Goal: Task Accomplishment & Management: Manage account settings

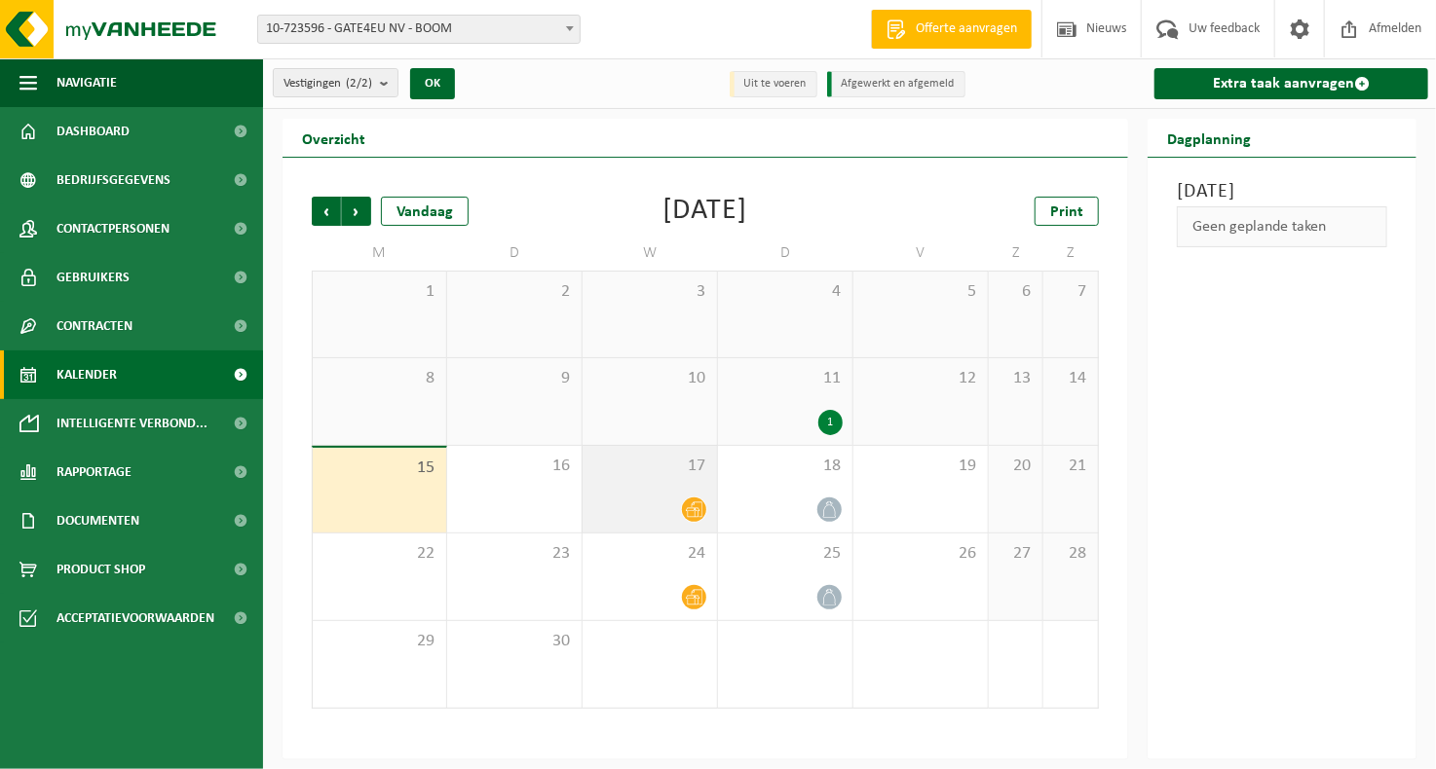
drag, startPoint x: 618, startPoint y: 492, endPoint x: 682, endPoint y: 506, distance: 65.7
click at [618, 492] on div "17" at bounding box center [649, 489] width 134 height 87
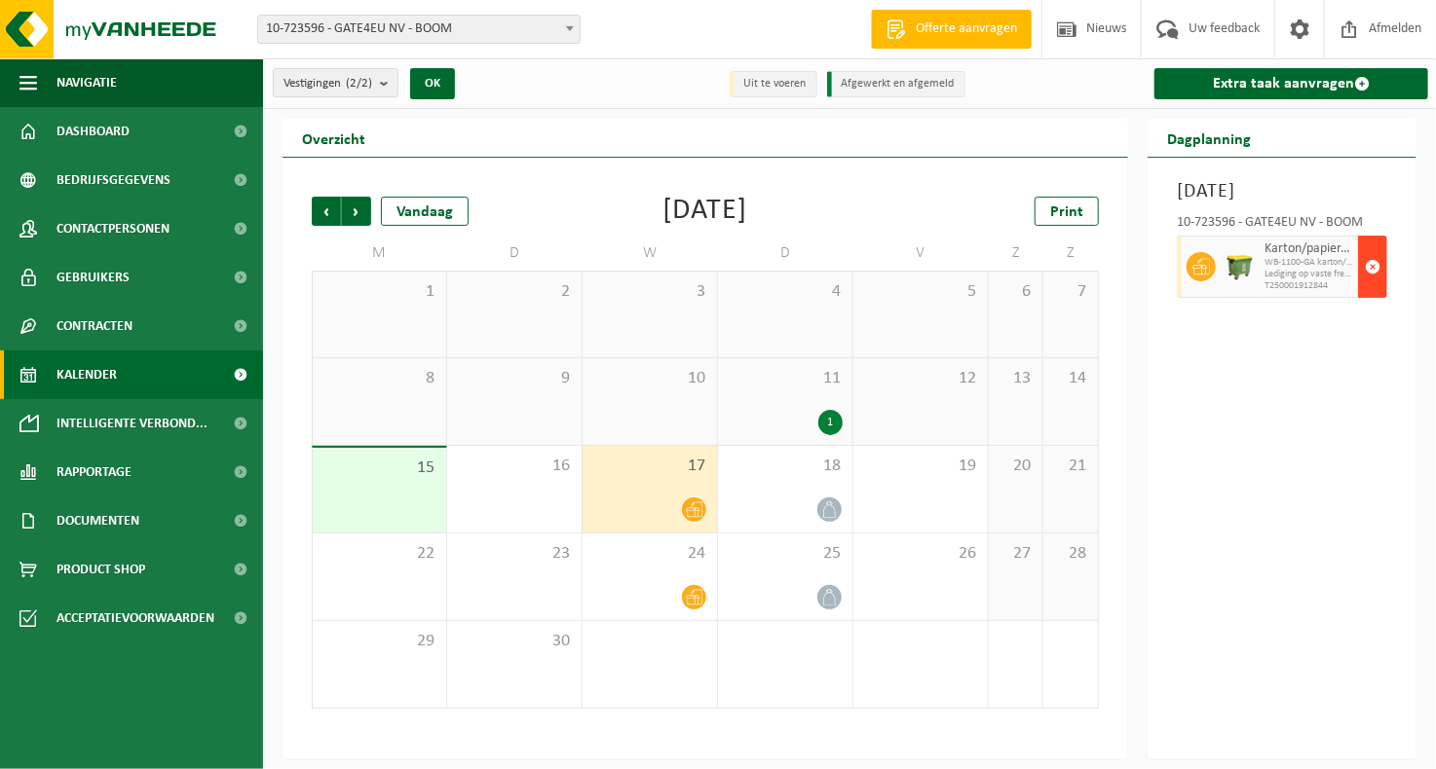
click at [1379, 286] on span "button" at bounding box center [1373, 266] width 16 height 39
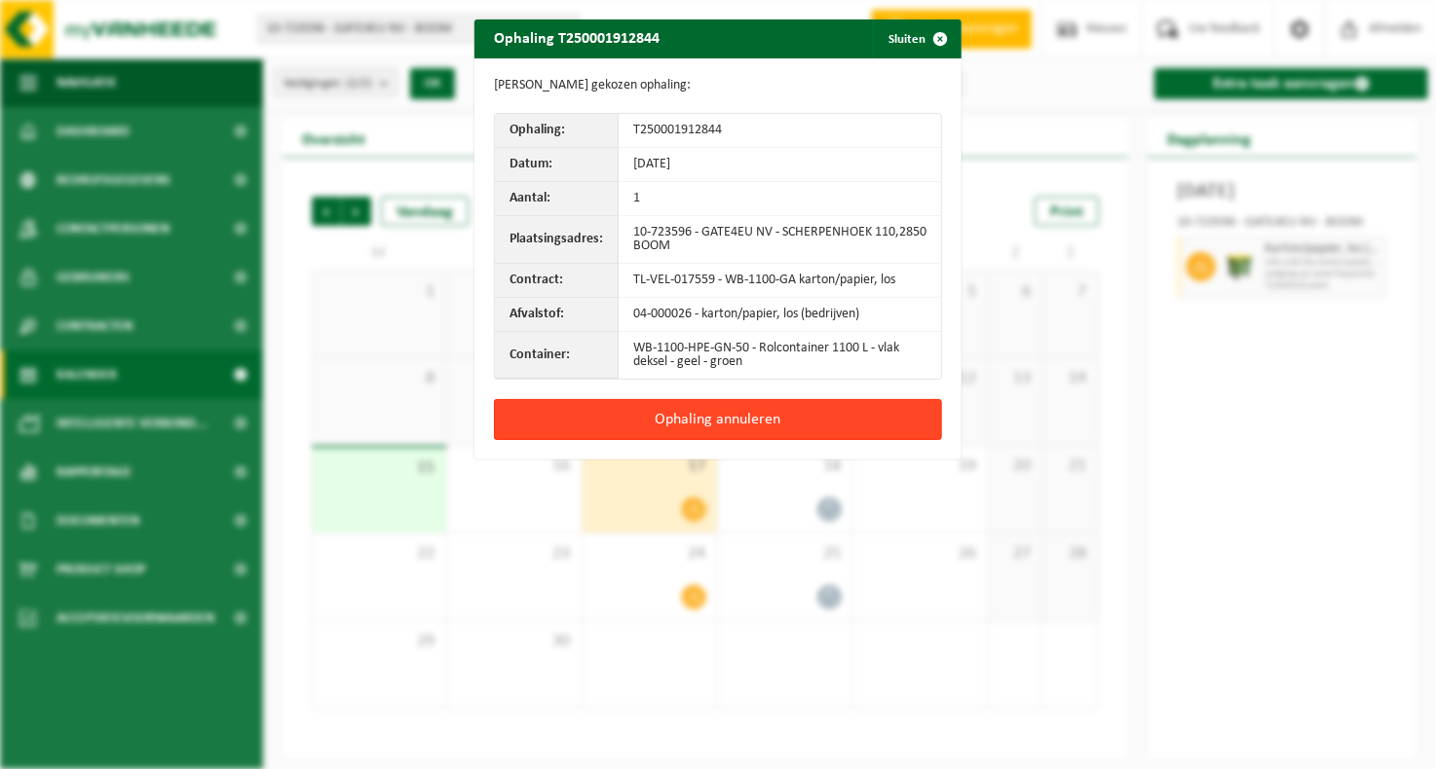
click at [873, 402] on button "Ophaling annuleren" at bounding box center [718, 419] width 448 height 41
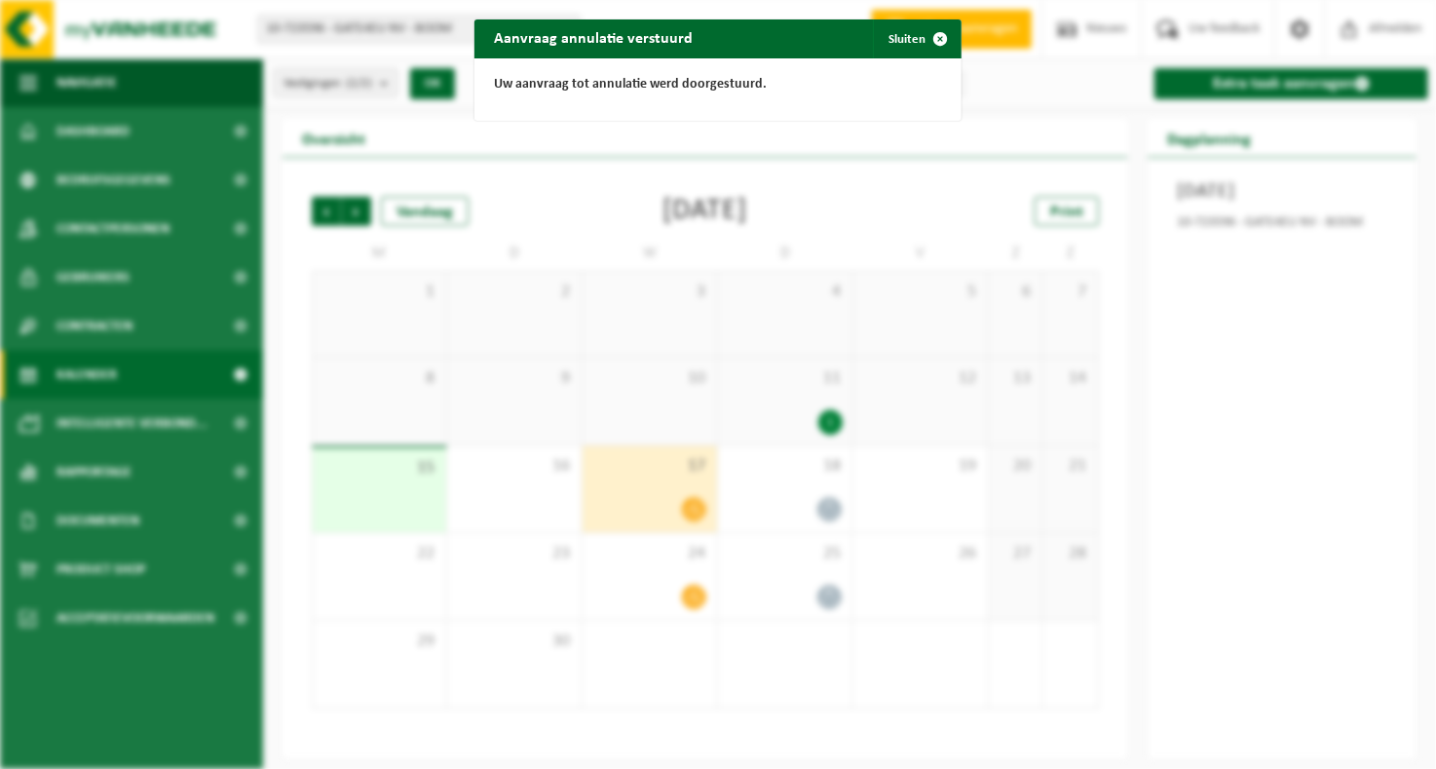
click at [792, 517] on div "Aanvraag annulatie verstuurd Sluiten Uw aanvraag tot annulatie werd doorgestuur…" at bounding box center [718, 384] width 1436 height 769
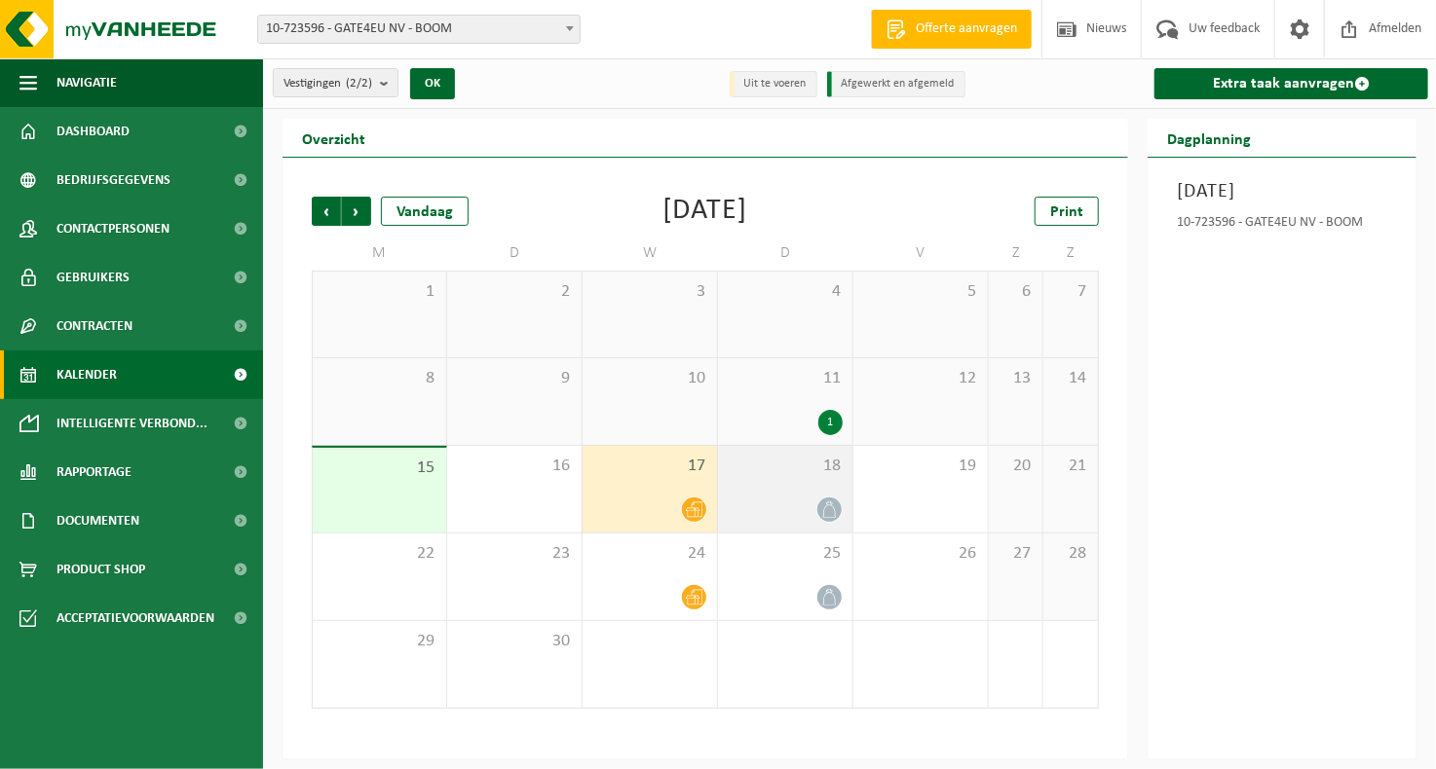
click at [801, 495] on div "18" at bounding box center [785, 489] width 134 height 87
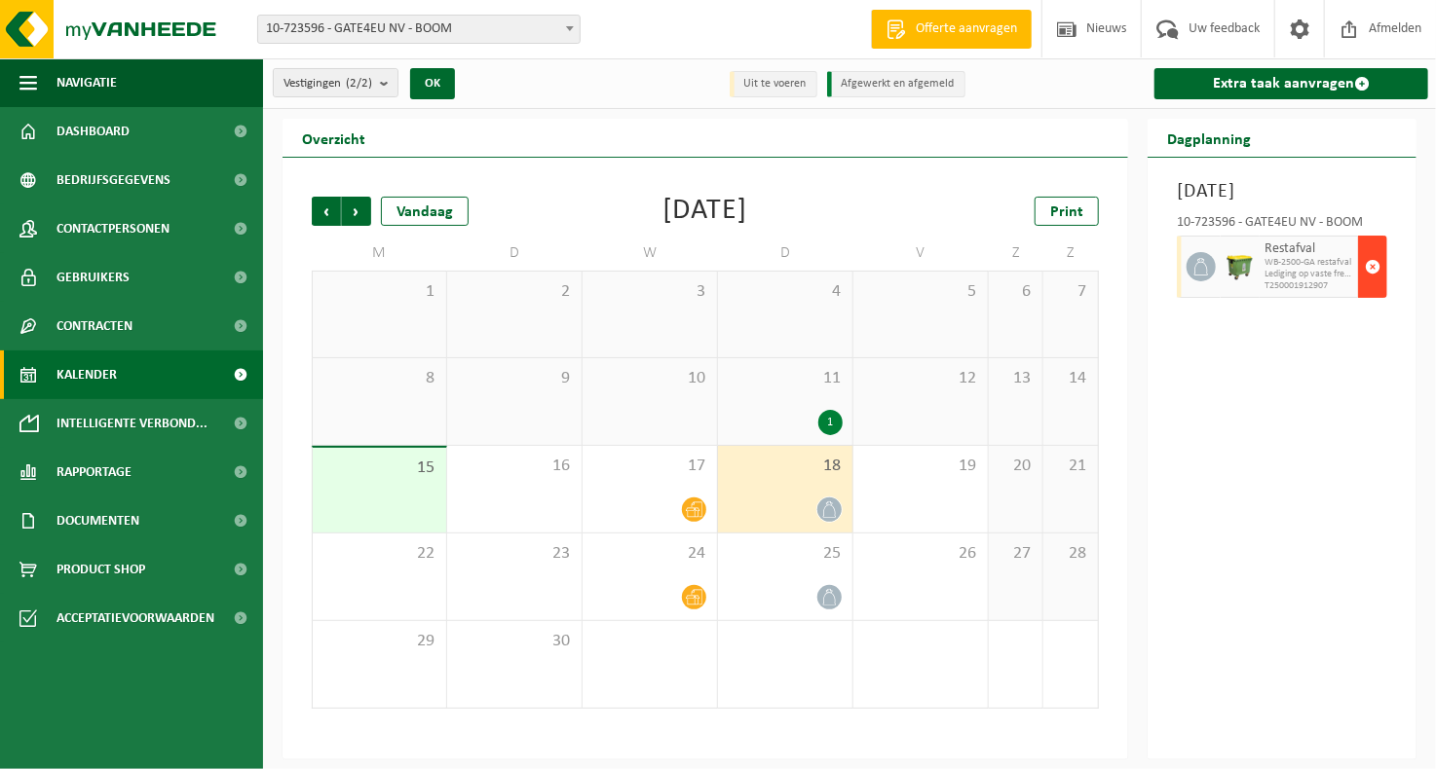
click at [1362, 291] on button "button" at bounding box center [1372, 267] width 29 height 62
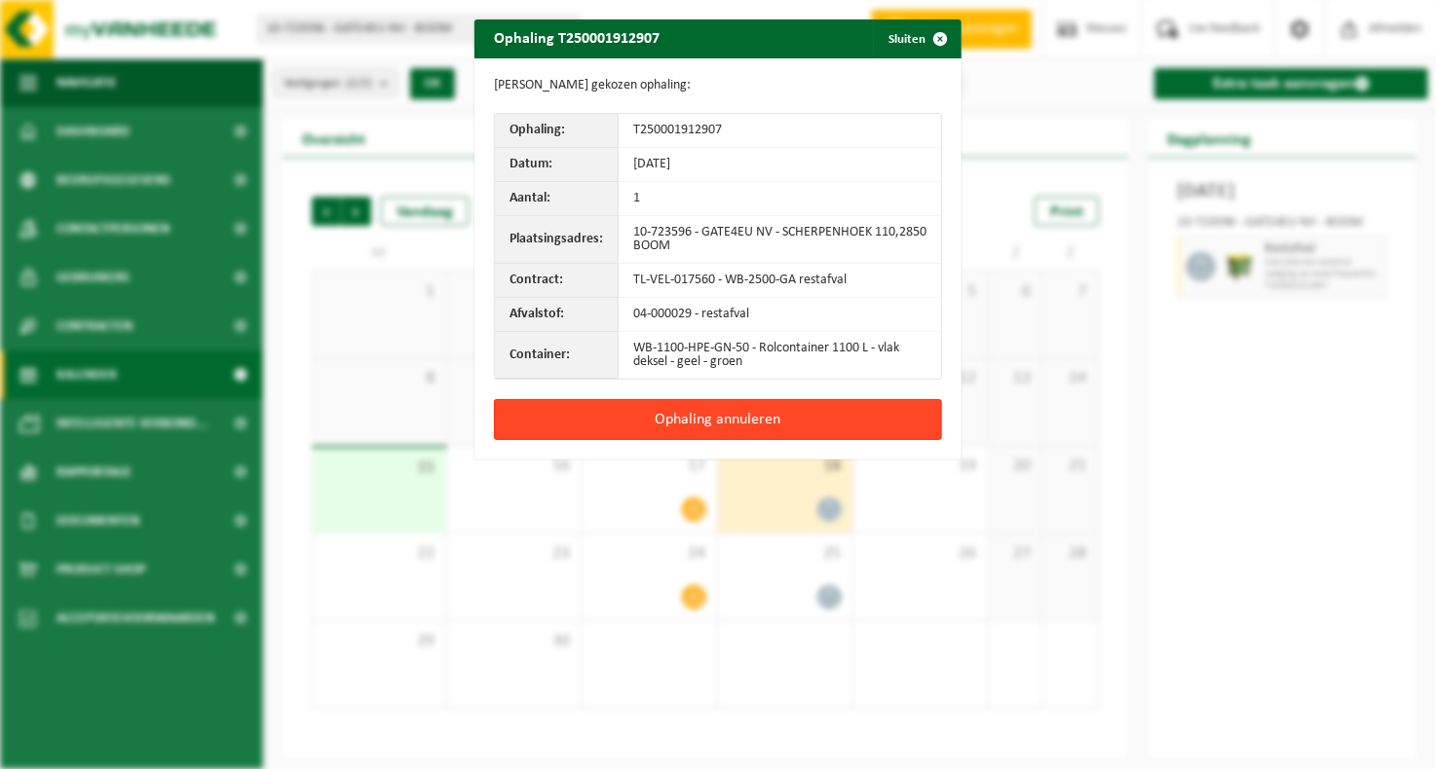
click at [788, 431] on button "Ophaling annuleren" at bounding box center [718, 419] width 448 height 41
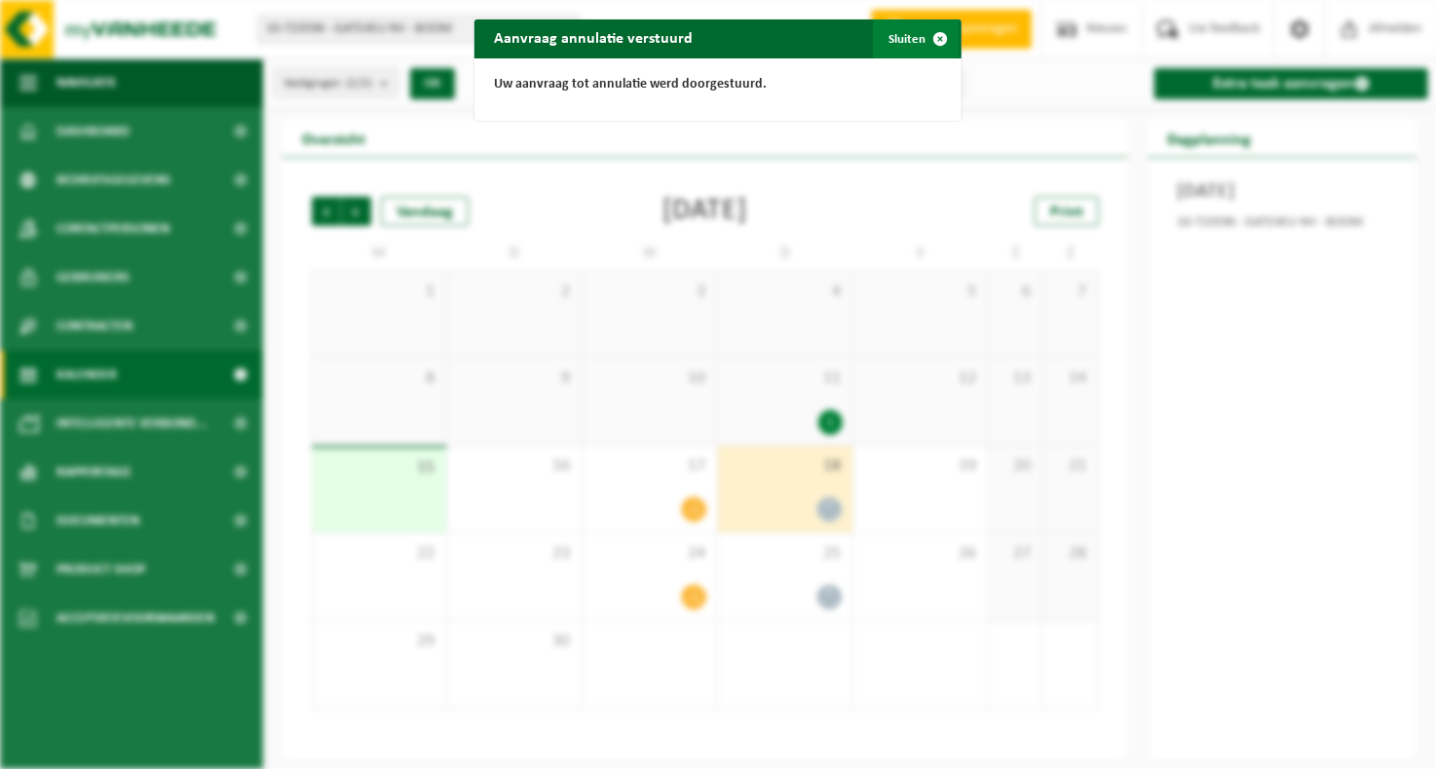
click at [927, 27] on span "button" at bounding box center [939, 38] width 39 height 39
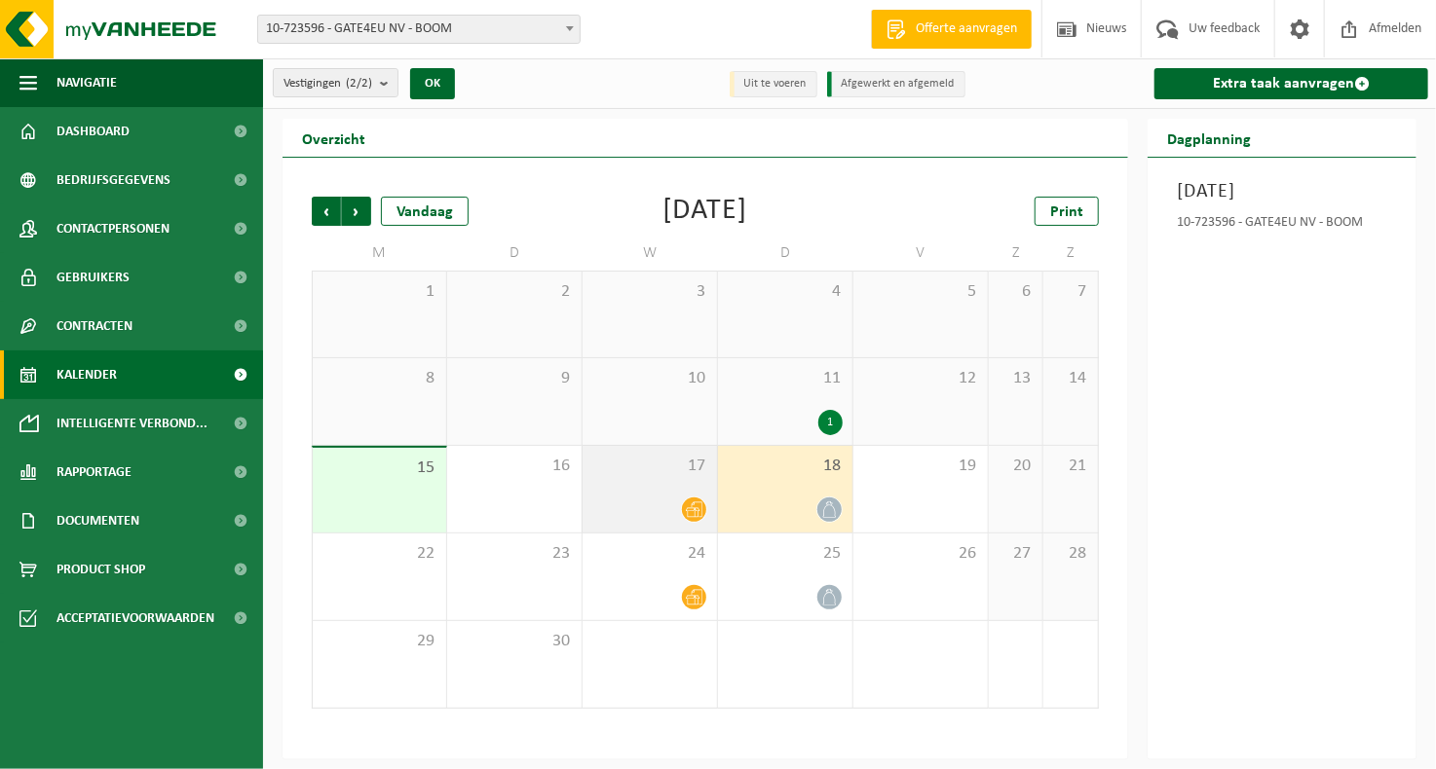
click at [623, 488] on div "17" at bounding box center [649, 489] width 134 height 87
